Goal: Information Seeking & Learning: Learn about a topic

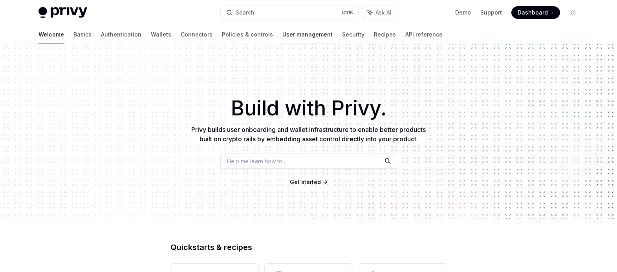
click at [285, 35] on link "User management" at bounding box center [307, 34] width 50 height 19
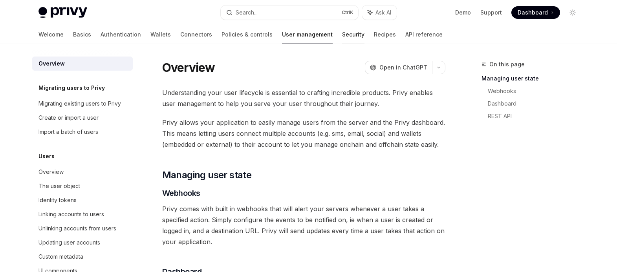
click at [342, 33] on link "Security" at bounding box center [353, 34] width 22 height 19
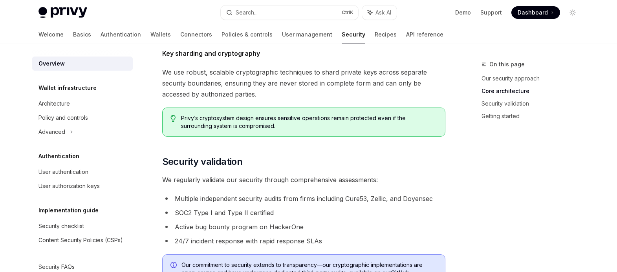
scroll to position [471, 0]
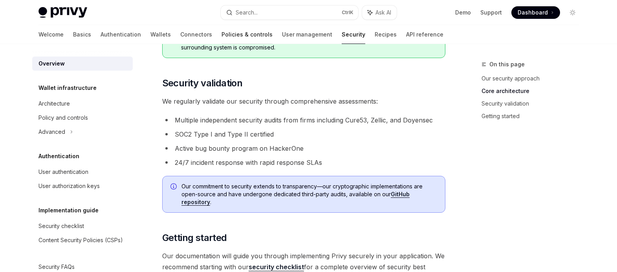
click at [222, 29] on link "Policies & controls" at bounding box center [247, 34] width 51 height 19
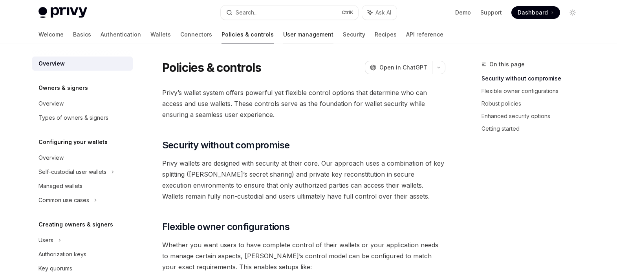
click at [283, 33] on link "User management" at bounding box center [308, 34] width 50 height 19
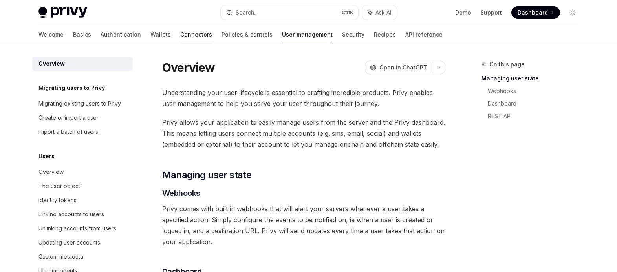
click at [180, 37] on link "Connectors" at bounding box center [196, 34] width 32 height 19
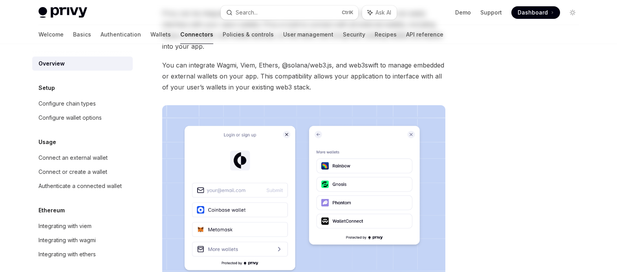
scroll to position [157, 0]
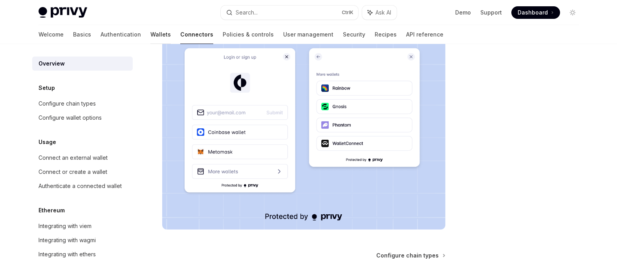
click at [150, 34] on link "Wallets" at bounding box center [160, 34] width 20 height 19
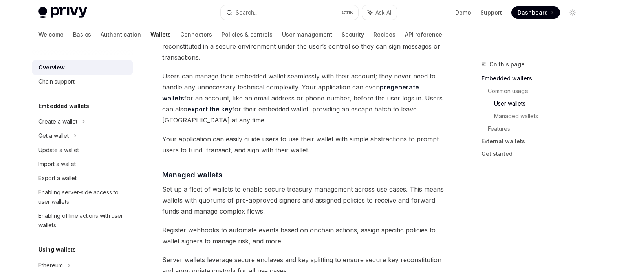
scroll to position [668, 0]
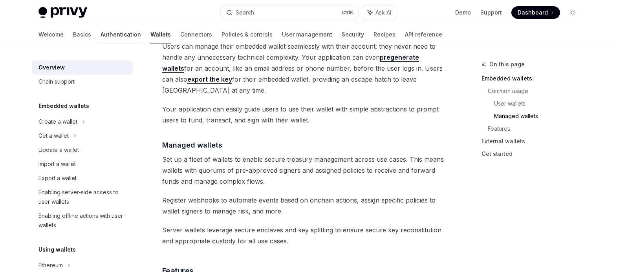
click at [101, 33] on link "Authentication" at bounding box center [121, 34] width 40 height 19
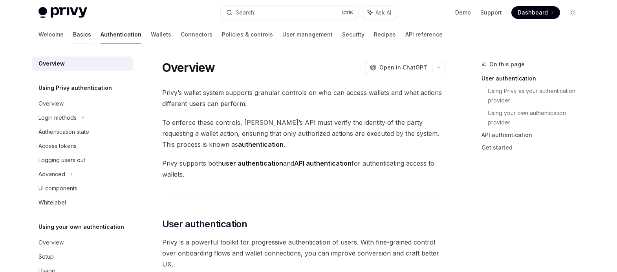
click at [73, 33] on link "Basics" at bounding box center [82, 34] width 18 height 19
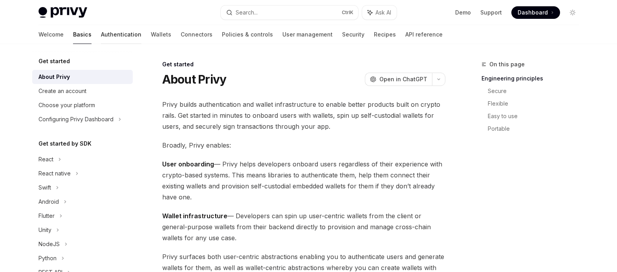
click at [101, 34] on link "Authentication" at bounding box center [121, 34] width 40 height 19
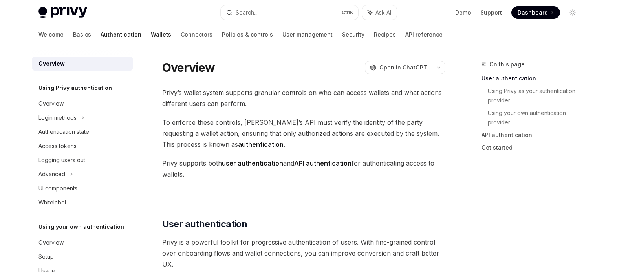
click at [151, 37] on link "Wallets" at bounding box center [161, 34] width 20 height 19
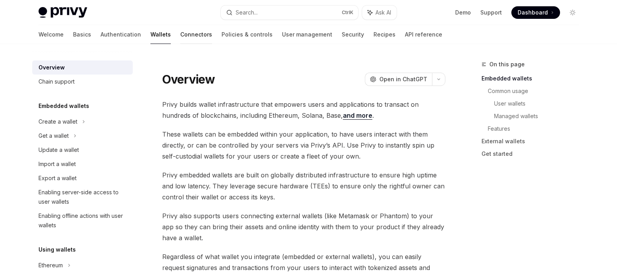
click at [180, 34] on link "Connectors" at bounding box center [196, 34] width 32 height 19
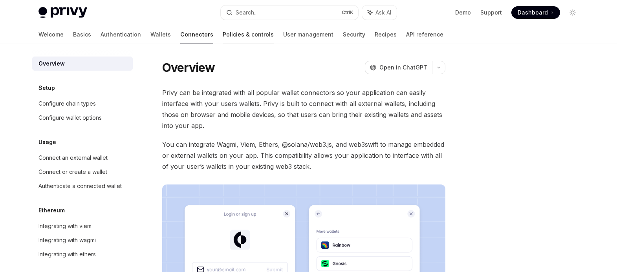
click at [223, 32] on link "Policies & controls" at bounding box center [248, 34] width 51 height 19
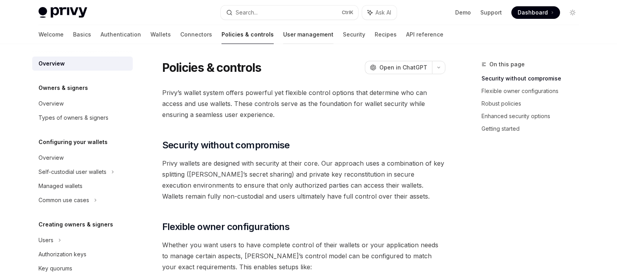
click at [283, 37] on link "User management" at bounding box center [308, 34] width 50 height 19
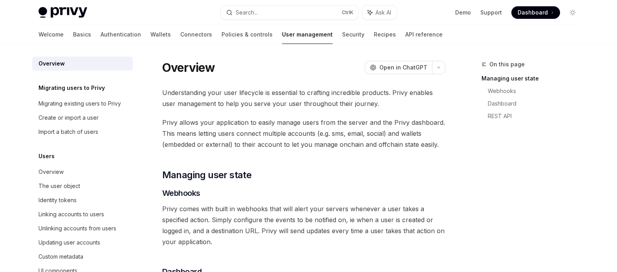
click at [383, 168] on div "Understanding your user lifecycle is essential to crafting incredible products.…" at bounding box center [303, 229] width 283 height 284
click at [222, 29] on link "Policies & controls" at bounding box center [247, 34] width 51 height 19
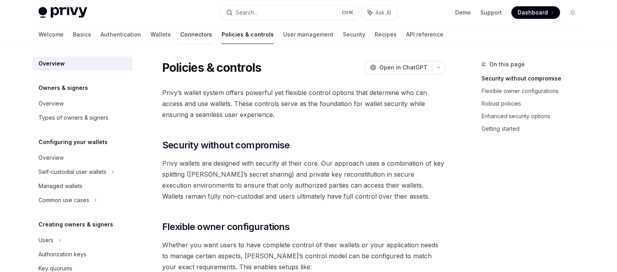
click at [180, 33] on link "Connectors" at bounding box center [196, 34] width 32 height 19
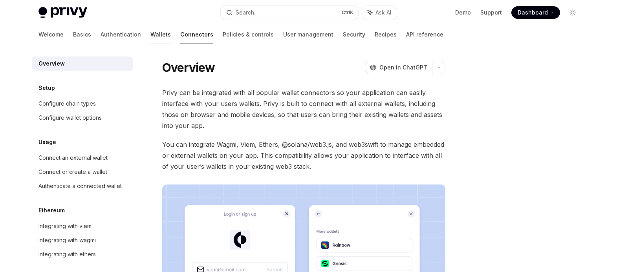
click at [150, 35] on link "Wallets" at bounding box center [160, 34] width 20 height 19
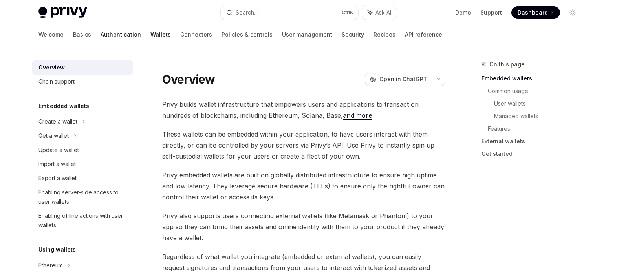
click at [101, 34] on link "Authentication" at bounding box center [121, 34] width 40 height 19
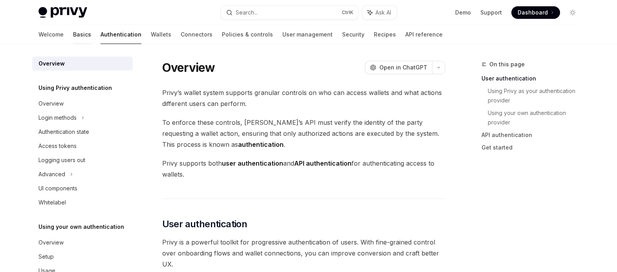
click at [73, 33] on link "Basics" at bounding box center [82, 34] width 18 height 19
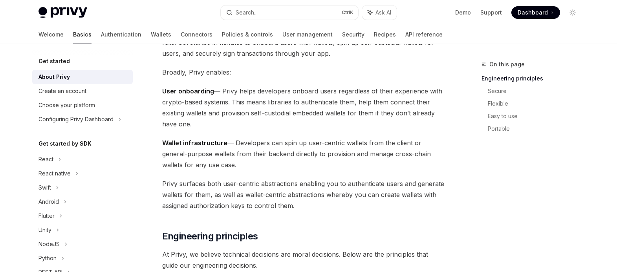
scroll to position [79, 0]
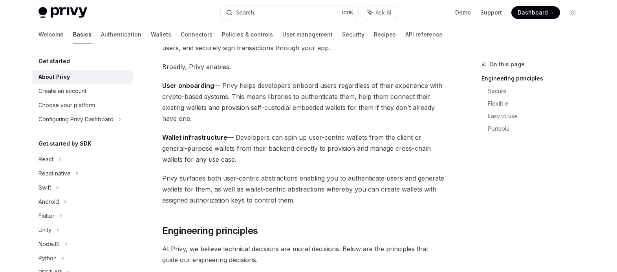
click at [577, 186] on div "On this page Engineering principles Secure Flexible Easy to use Portable" at bounding box center [525, 166] width 119 height 212
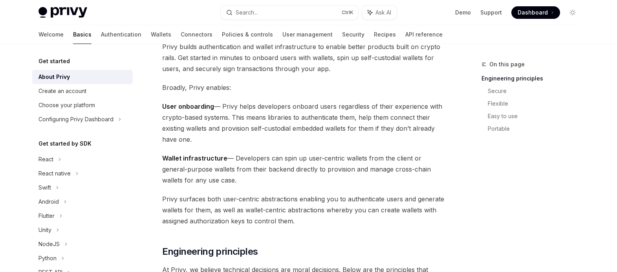
scroll to position [0, 0]
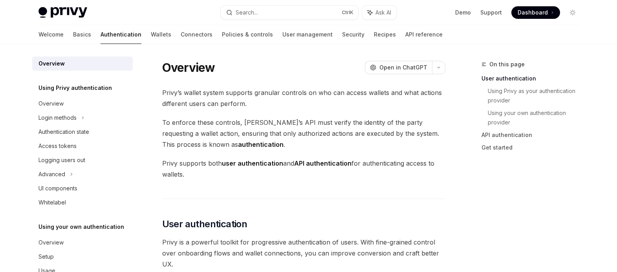
type textarea "*"
